Goal: Understand process/instructions: Learn how to perform a task or action

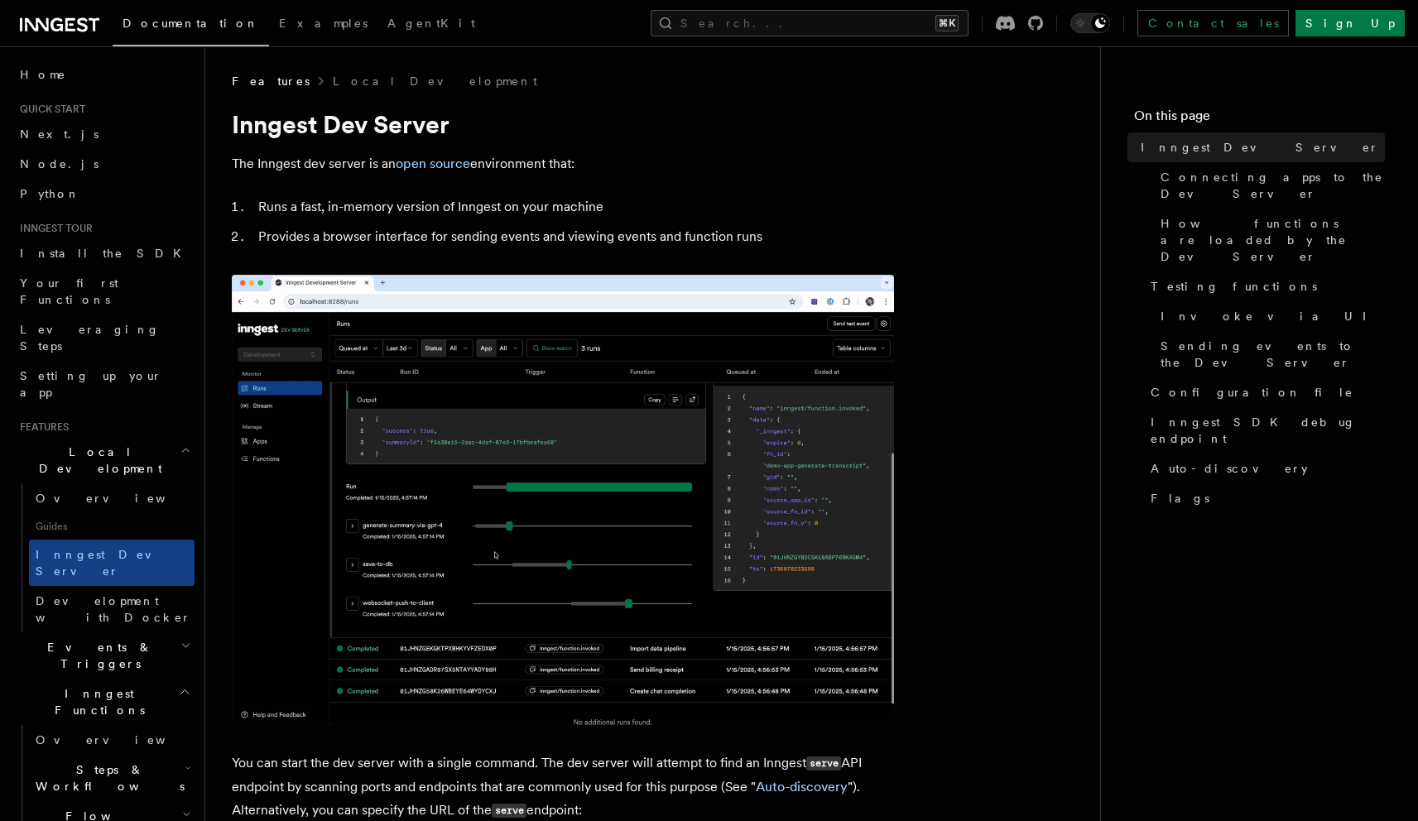
scroll to position [475, 0]
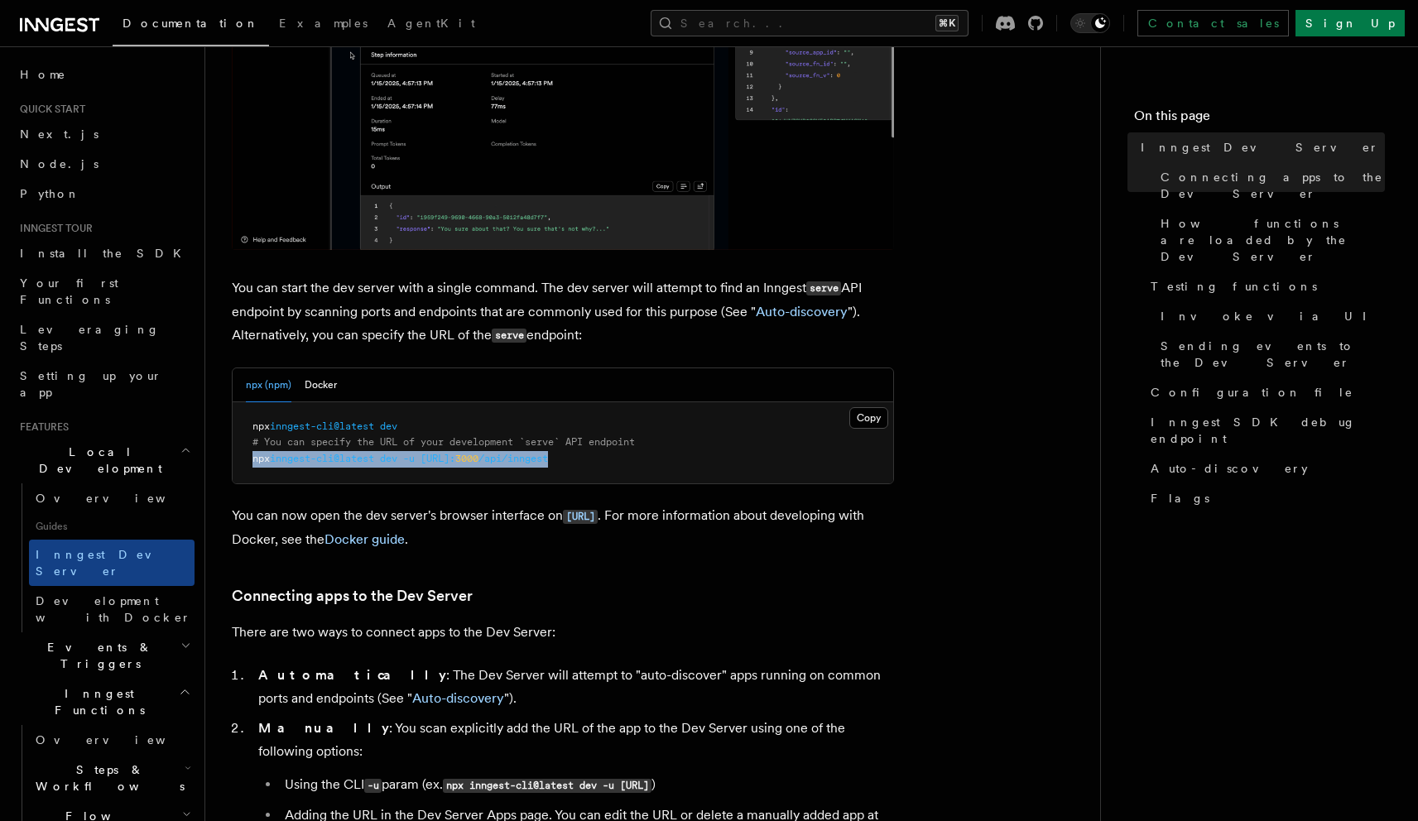
drag, startPoint x: 656, startPoint y: 461, endPoint x: 242, endPoint y: 462, distance: 413.9
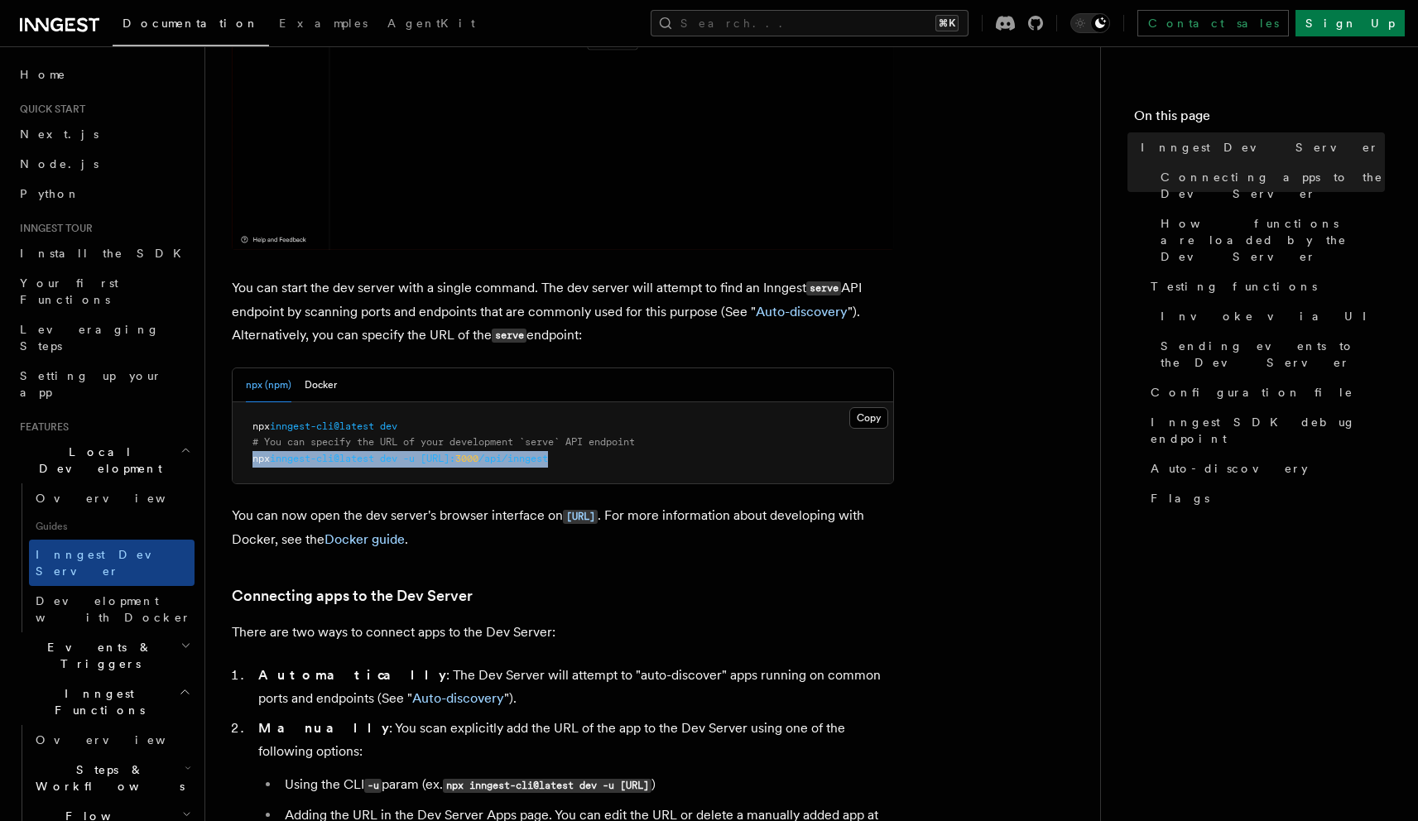
click at [242, 462] on pre "npx inngest-cli@latest dev # You can specify the URL of your development `serve…" at bounding box center [563, 443] width 661 height 82
copy span "npx inngest-cli@latest dev -u [URL]: 3000 /api/inngest"
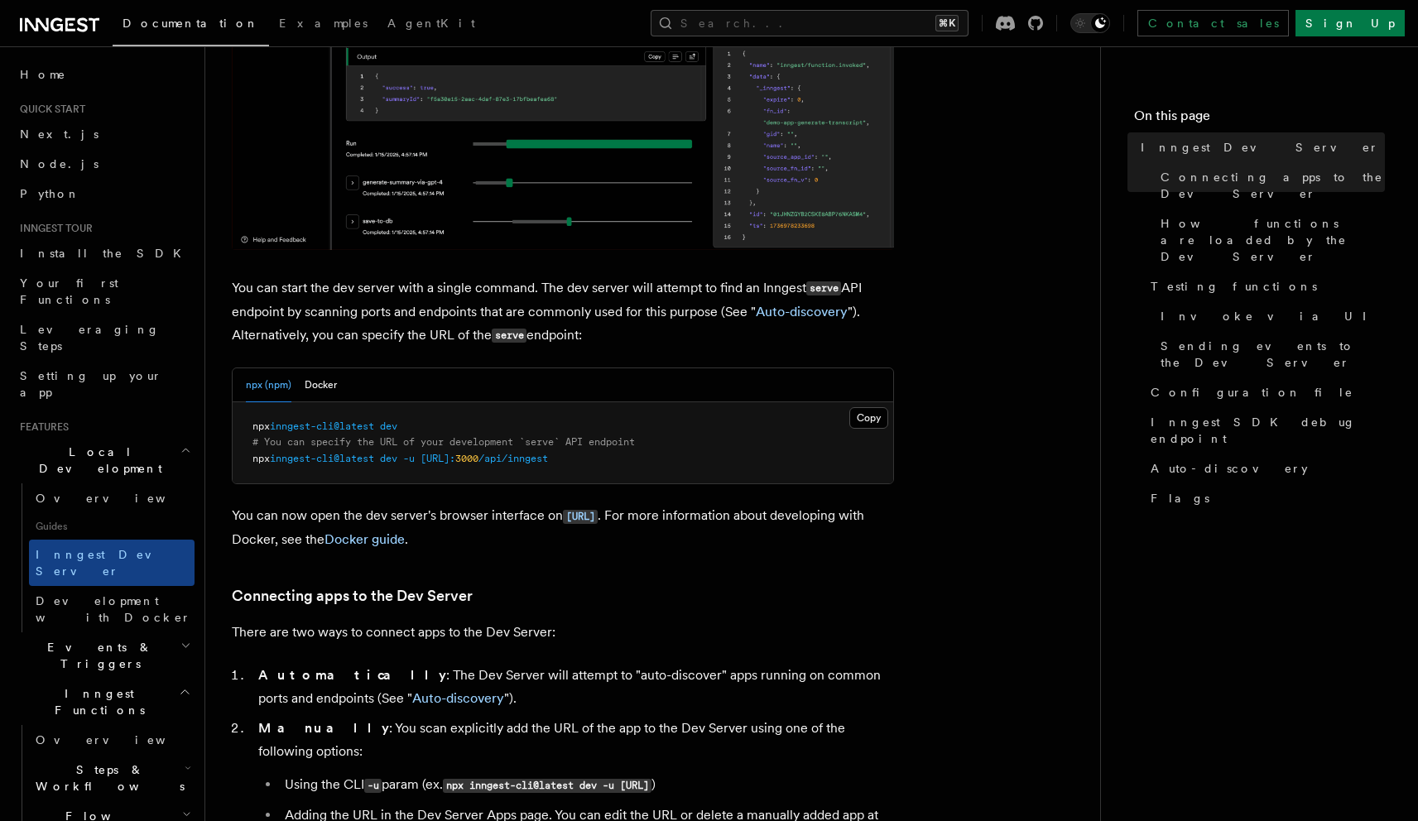
click at [494, 422] on pre "npx inngest-cli@latest dev # You can specify the URL of your development `serve…" at bounding box center [563, 443] width 661 height 82
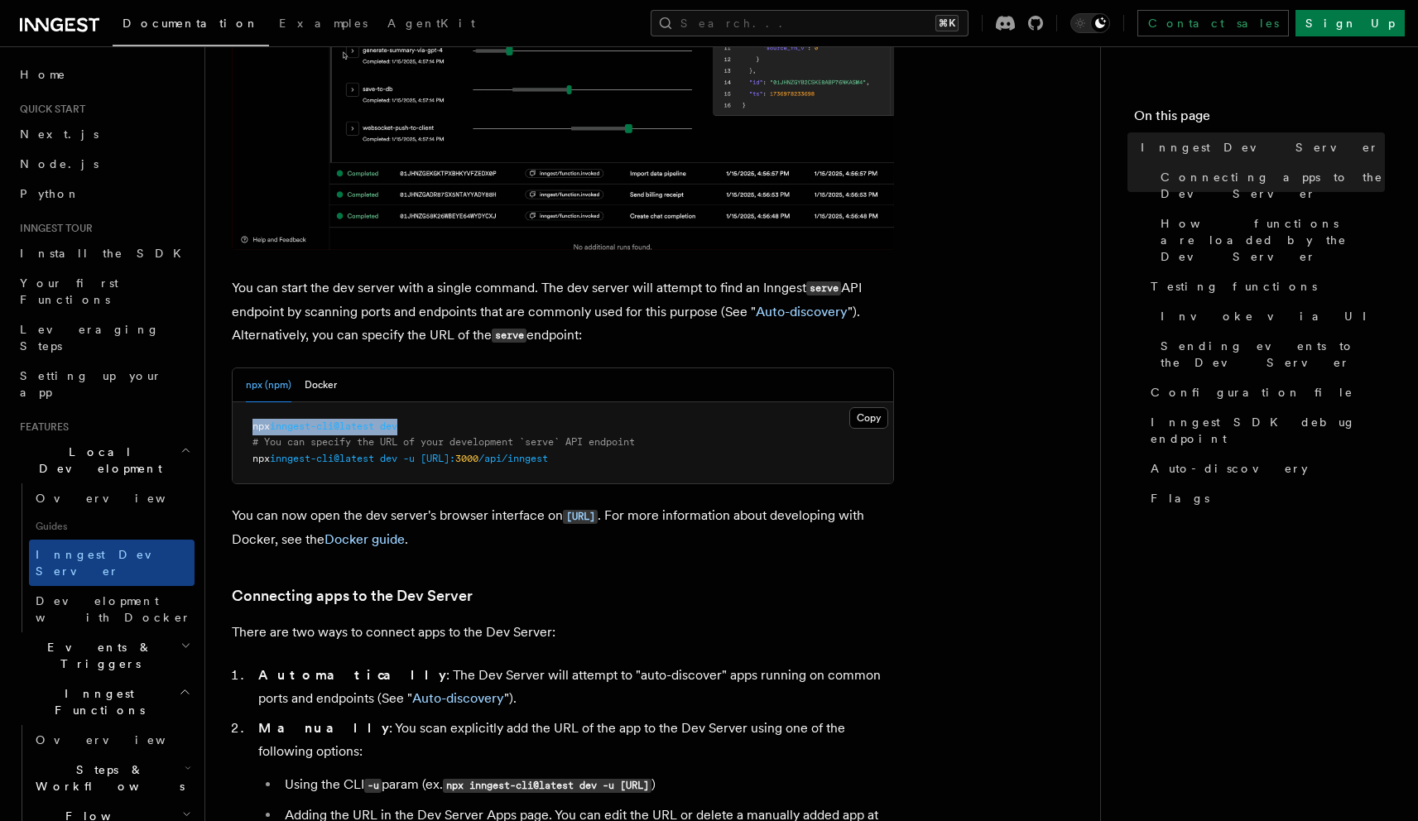
drag, startPoint x: 442, startPoint y: 425, endPoint x: 228, endPoint y: 428, distance: 214.4
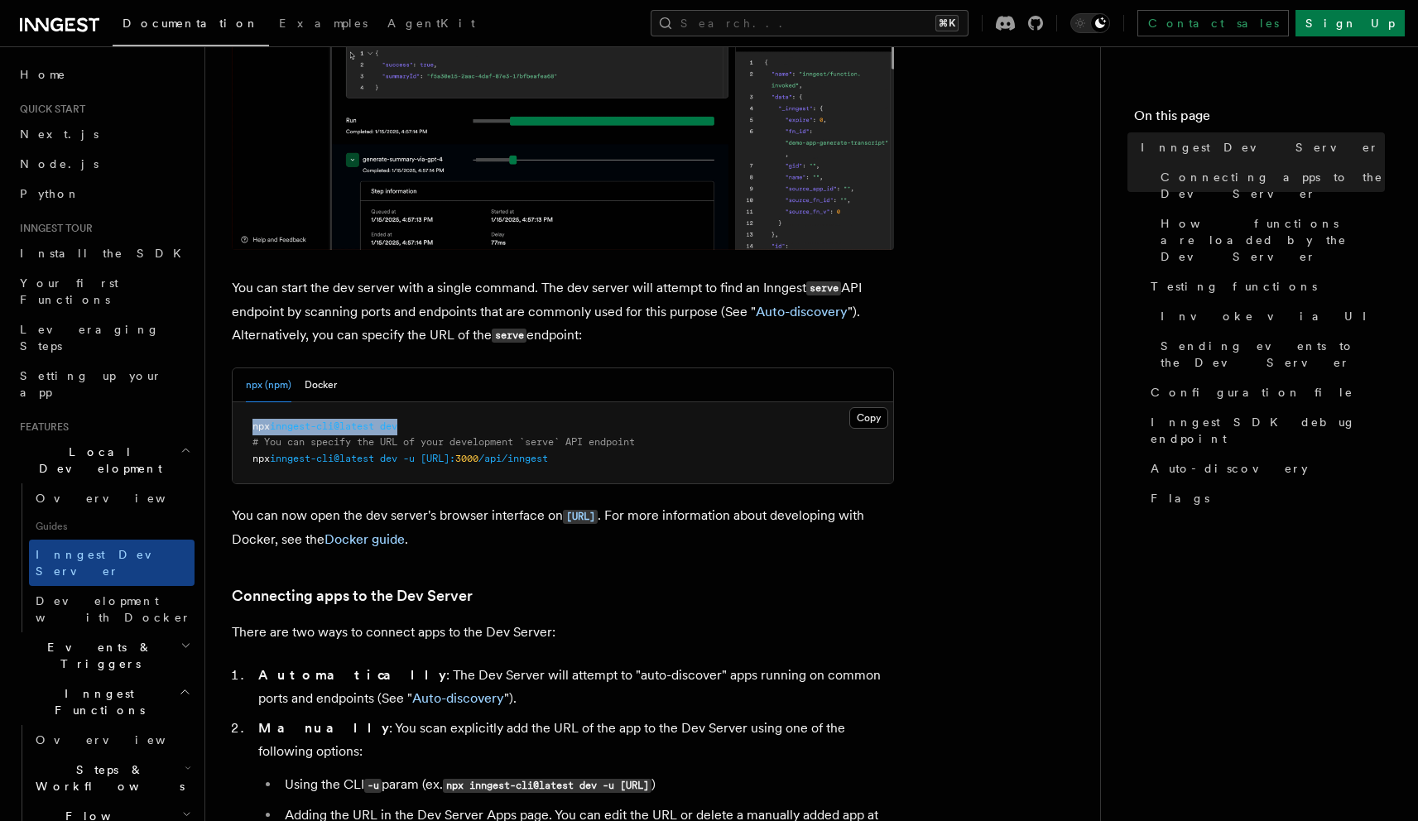
copy span "npx inngest-cli@latest dev"
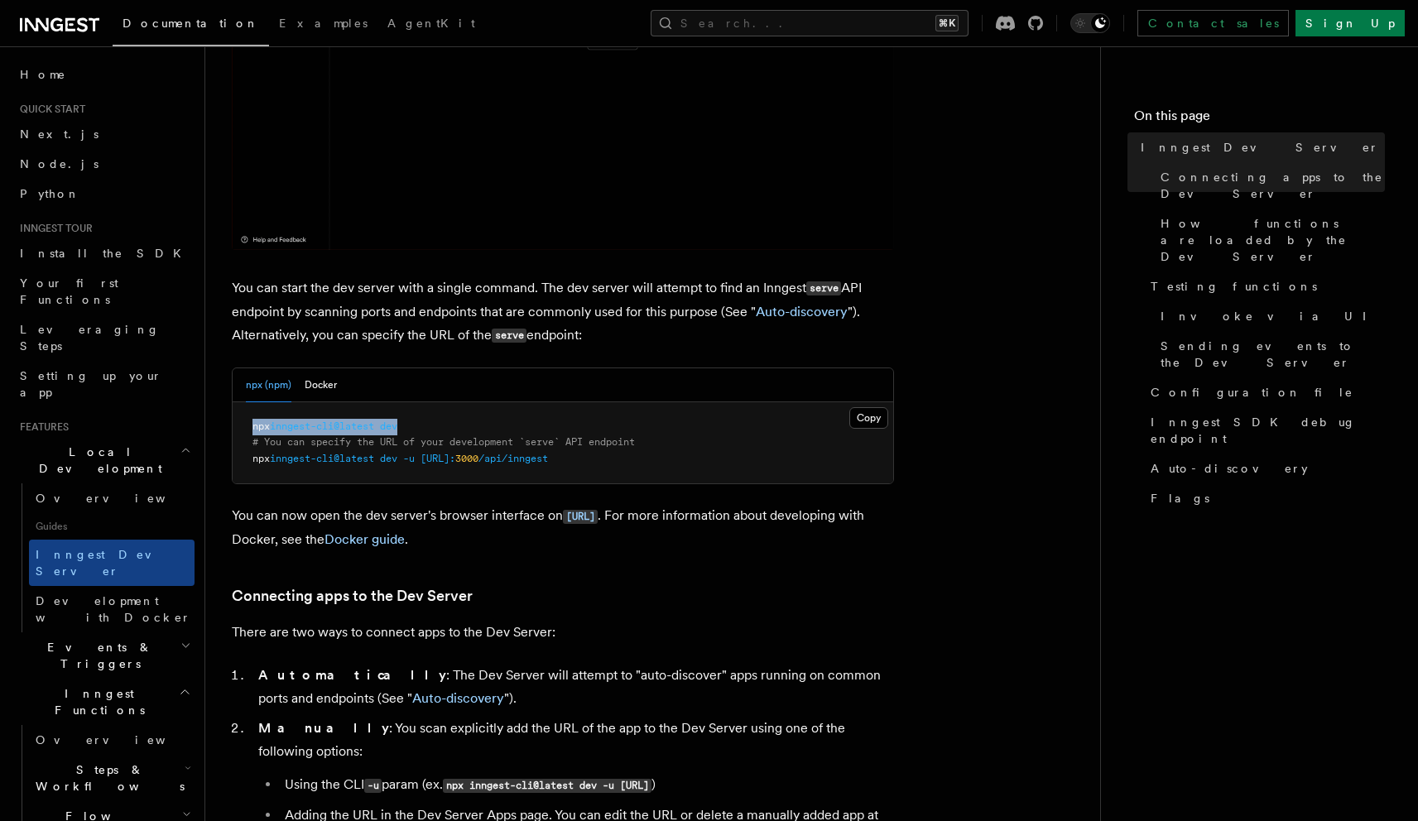
scroll to position [613, 0]
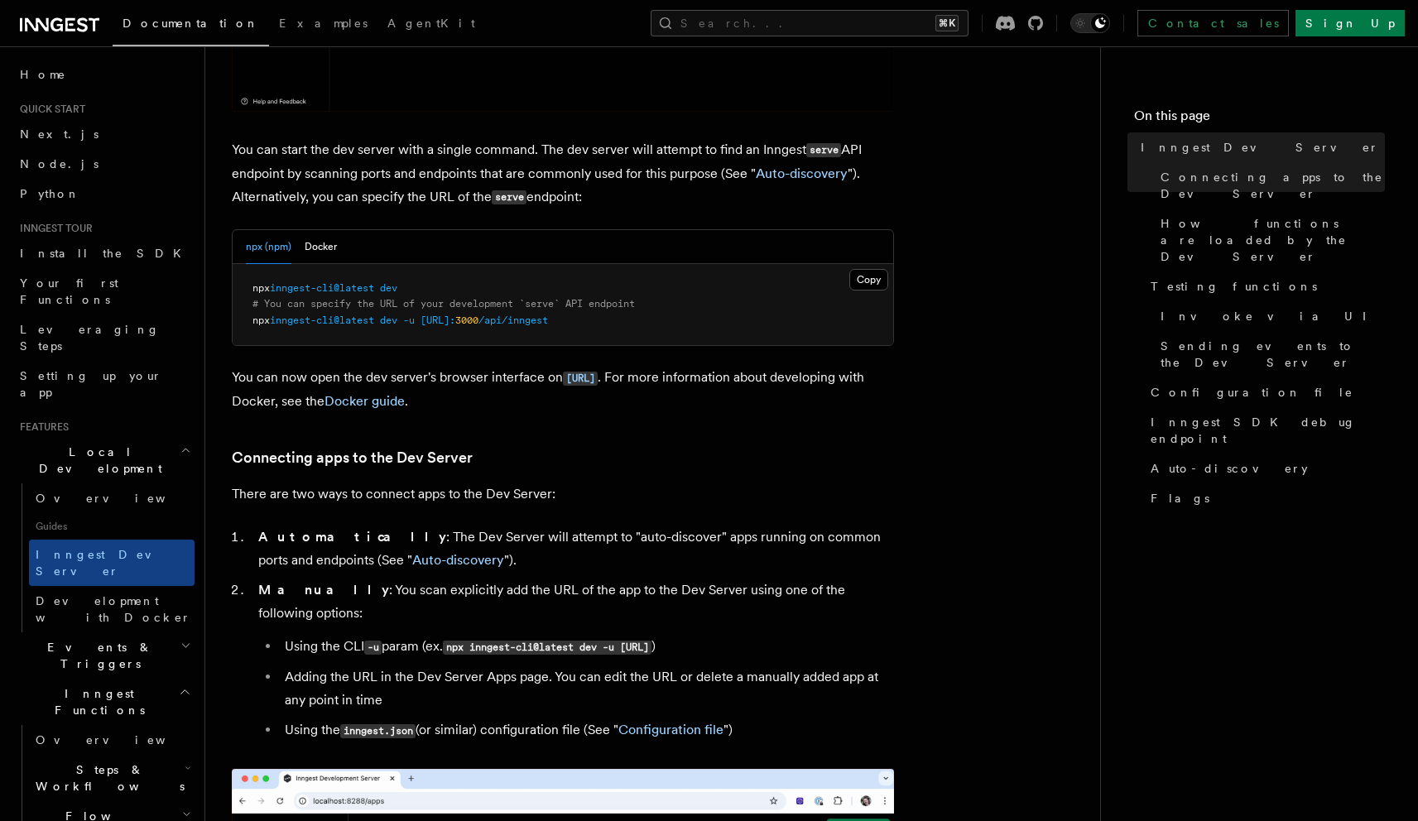
drag, startPoint x: 626, startPoint y: 341, endPoint x: 634, endPoint y: 339, distance: 8.4
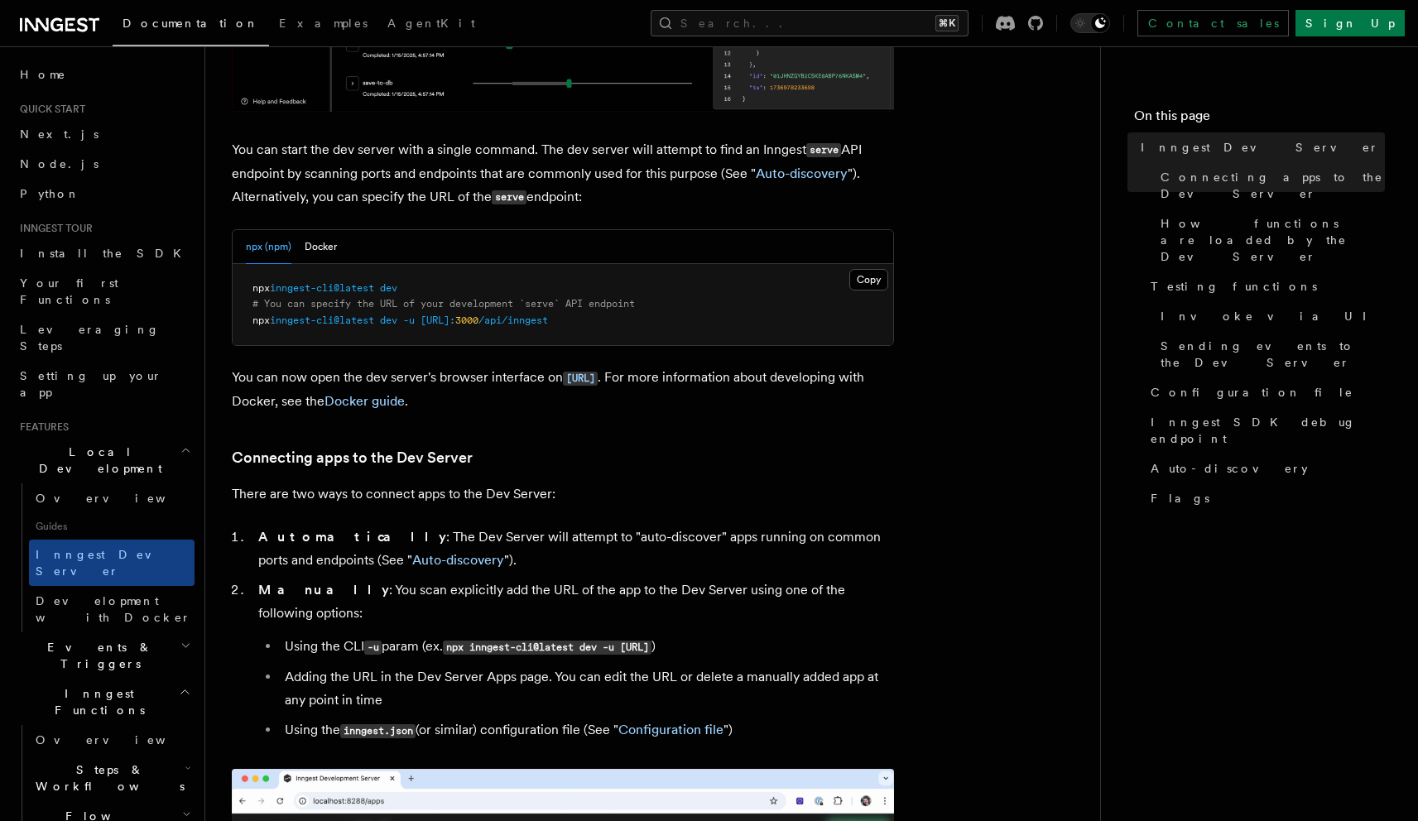
click at [627, 341] on pre "npx inngest-cli@latest dev # You can specify the URL of your development `serve…" at bounding box center [563, 305] width 661 height 82
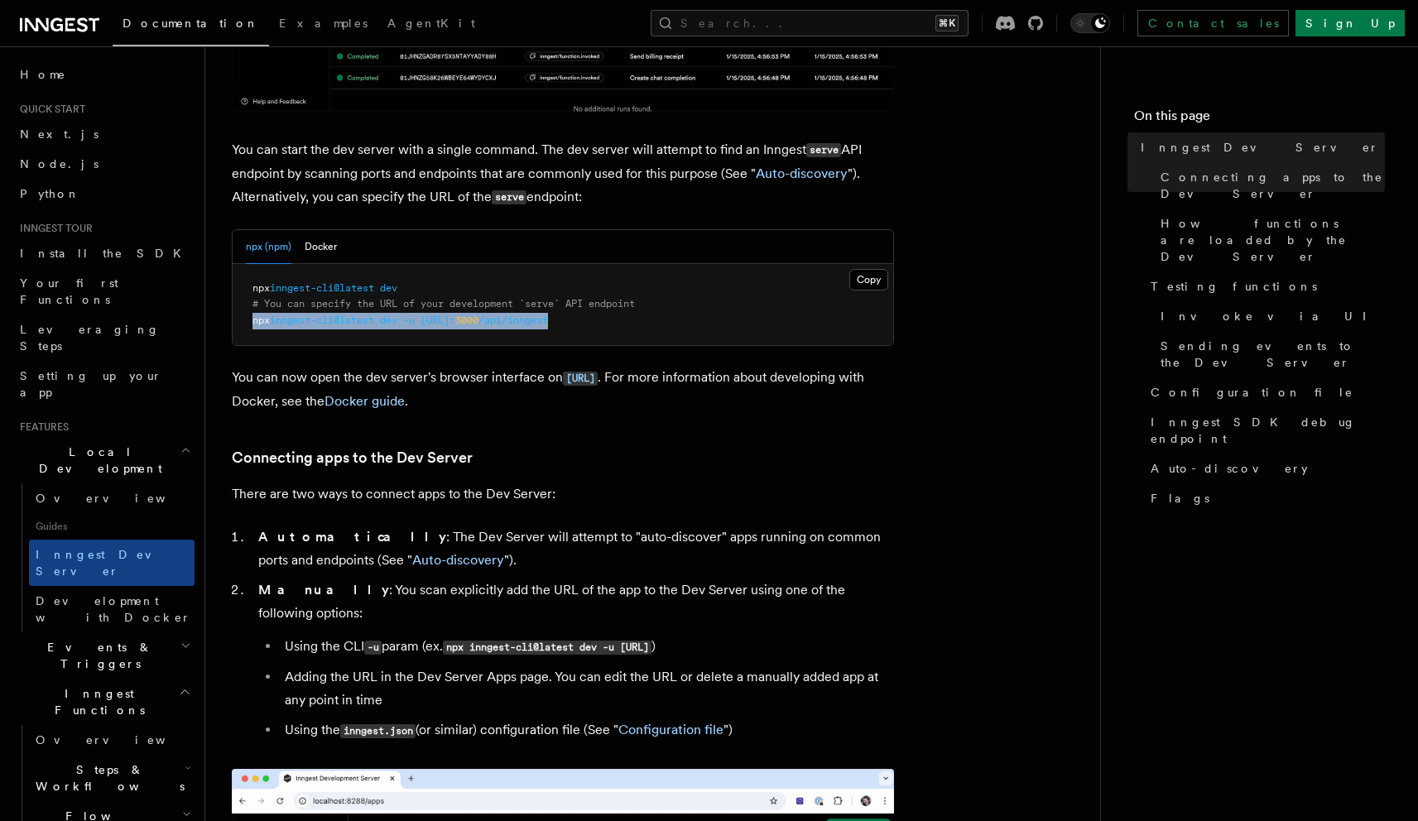
drag, startPoint x: 682, startPoint y: 320, endPoint x: 229, endPoint y: 324, distance: 452.8
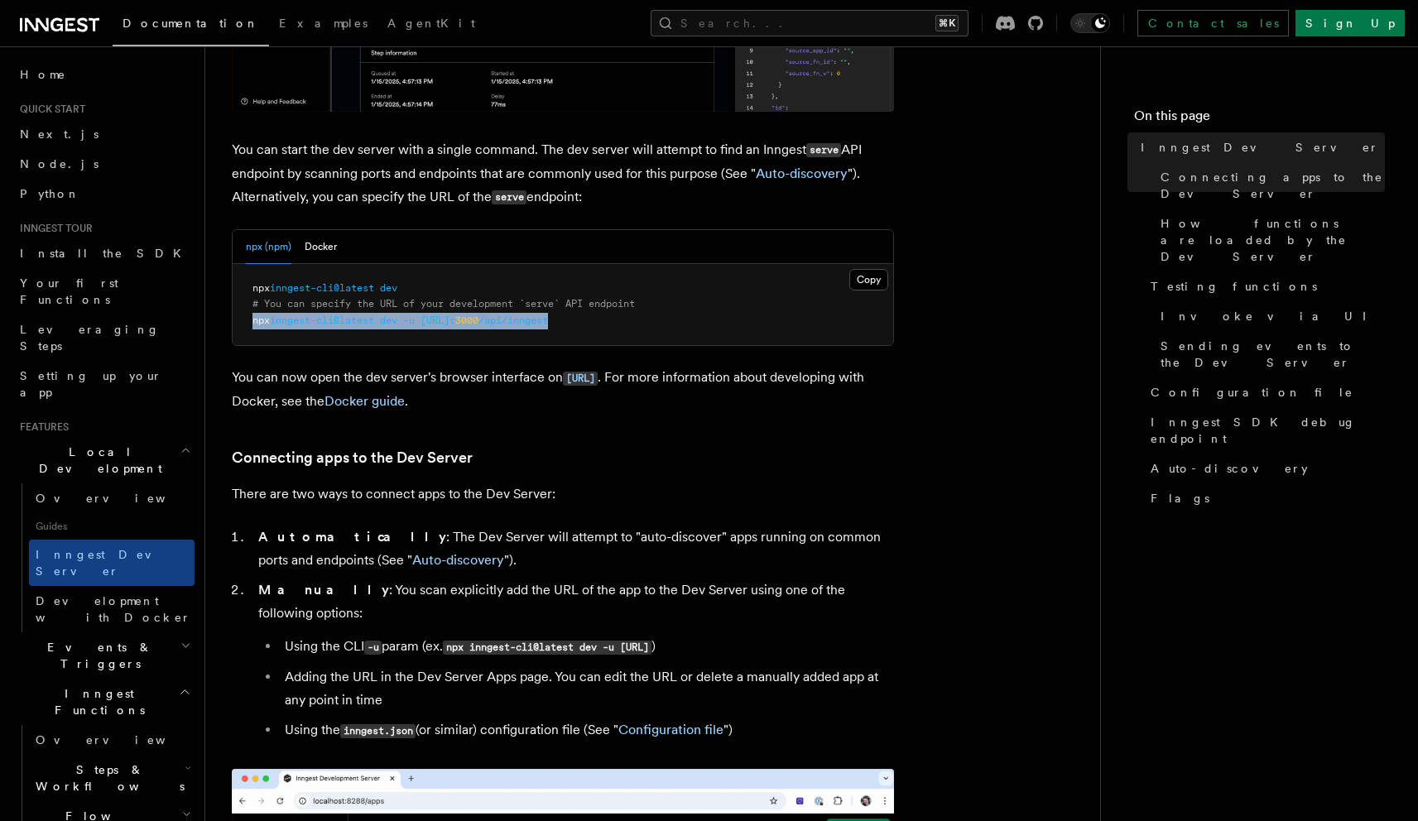
copy span "npx inngest-cli@latest dev -u [URL]: 3000 /api/inngest"
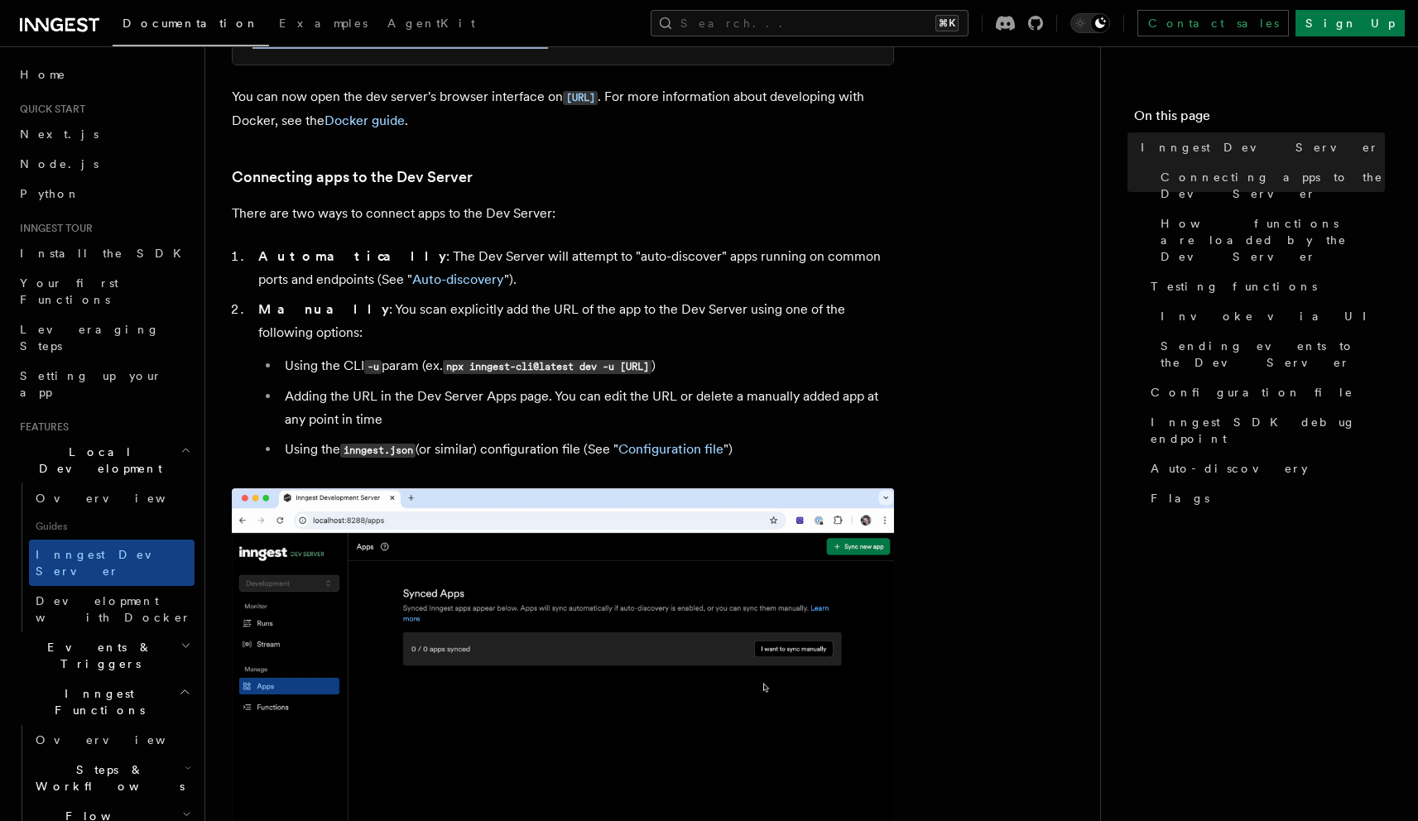
scroll to position [905, 0]
